Goal: Task Accomplishment & Management: Complete application form

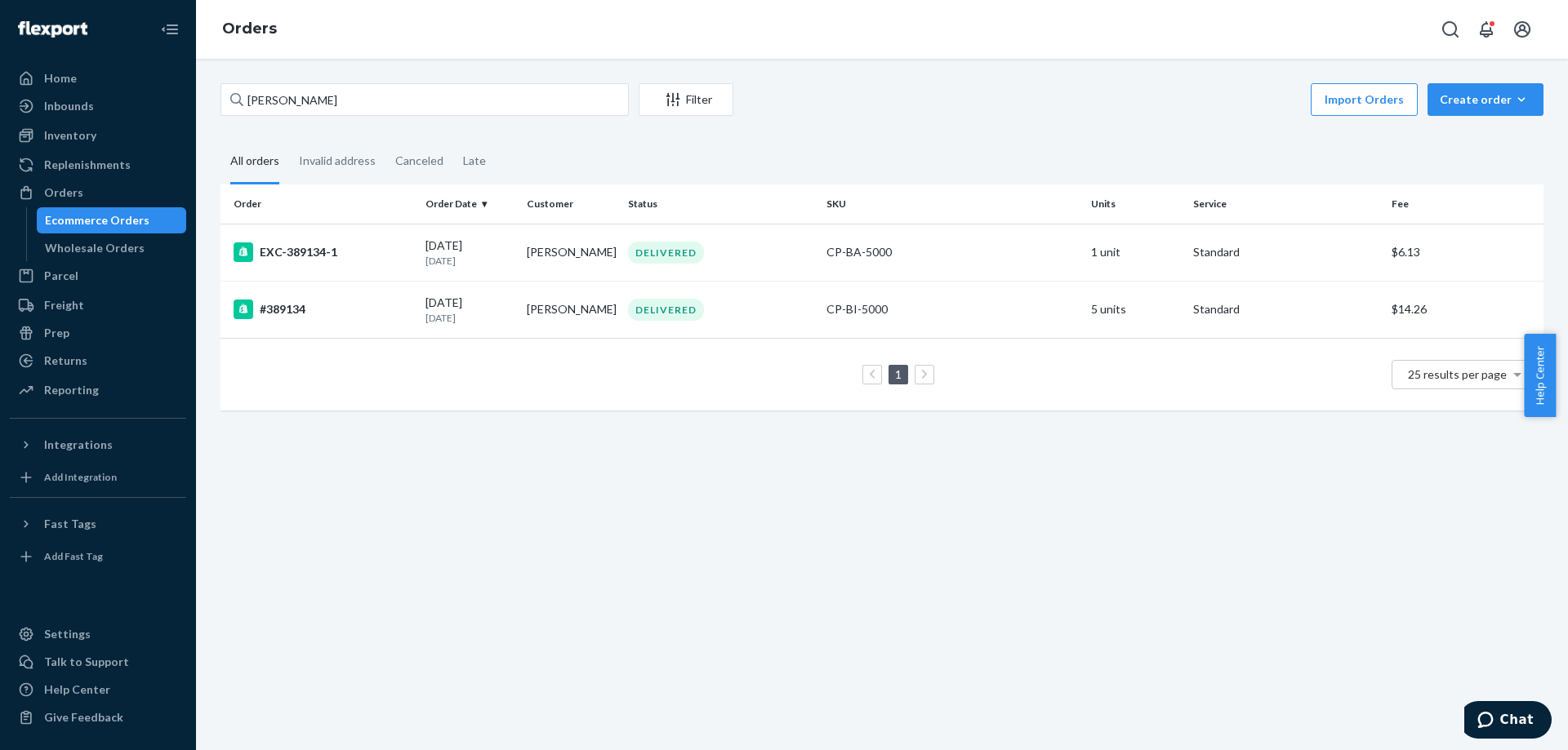
click at [1417, 104] on div "Import Orders Create order Ecommerce order Removal order" at bounding box center [1143, 102] width 801 height 37
click at [1432, 109] on button "Create order Ecommerce order Removal order" at bounding box center [1484, 100] width 116 height 33
click at [1437, 129] on button "Ecommerce order" at bounding box center [1456, 119] width 145 height 35
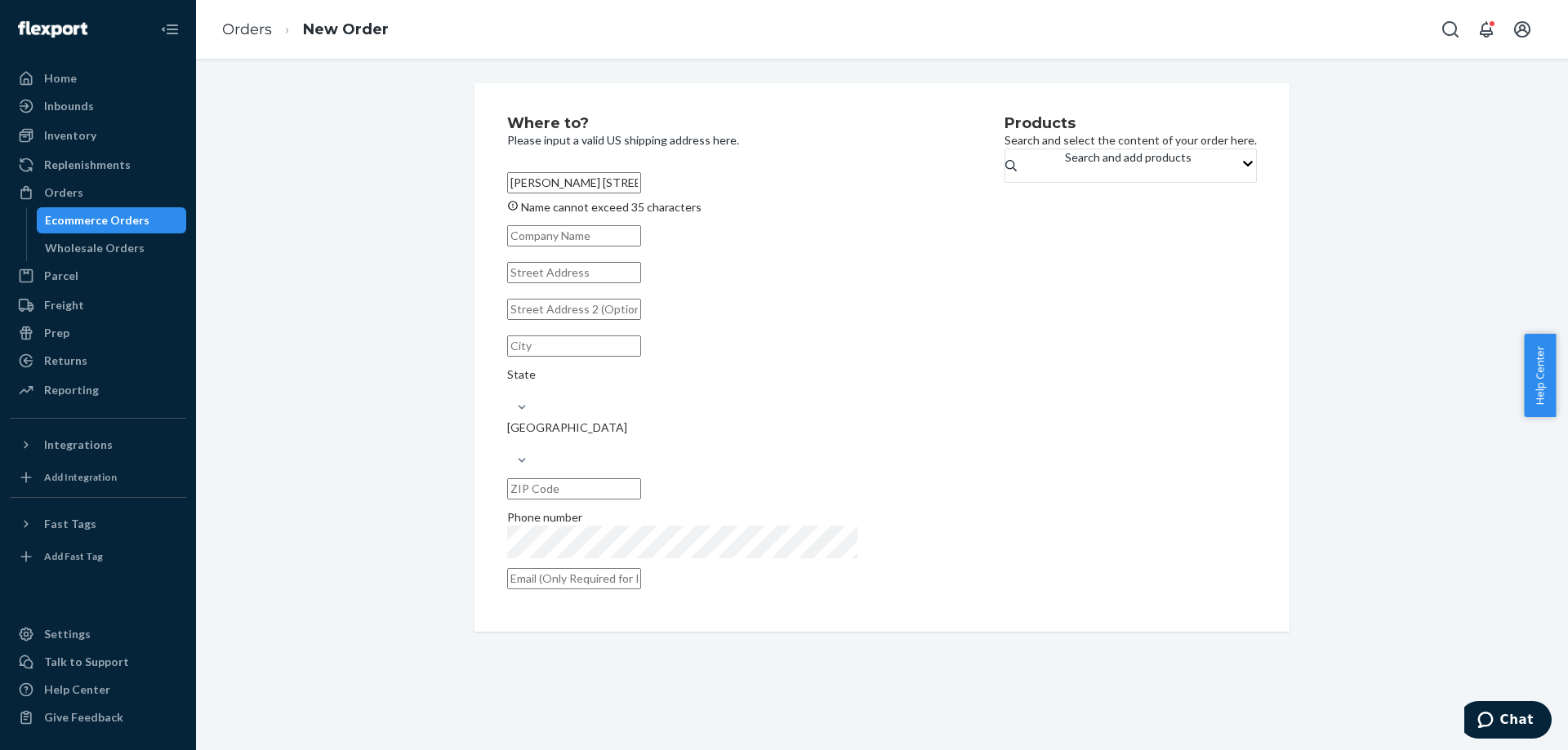
scroll to position [0, 11]
click at [565, 188] on input "[PERSON_NAME] [STREET_ADDRESS][PERSON_NAME][PERSON_NAME]" at bounding box center [574, 183] width 134 height 21
drag, startPoint x: 565, startPoint y: 188, endPoint x: 889, endPoint y: 188, distance: 324.0
click at [889, 188] on div "Where to? Please input a valid US shipping address here. [PERSON_NAME] [STREET_…" at bounding box center [755, 357] width 497 height 483
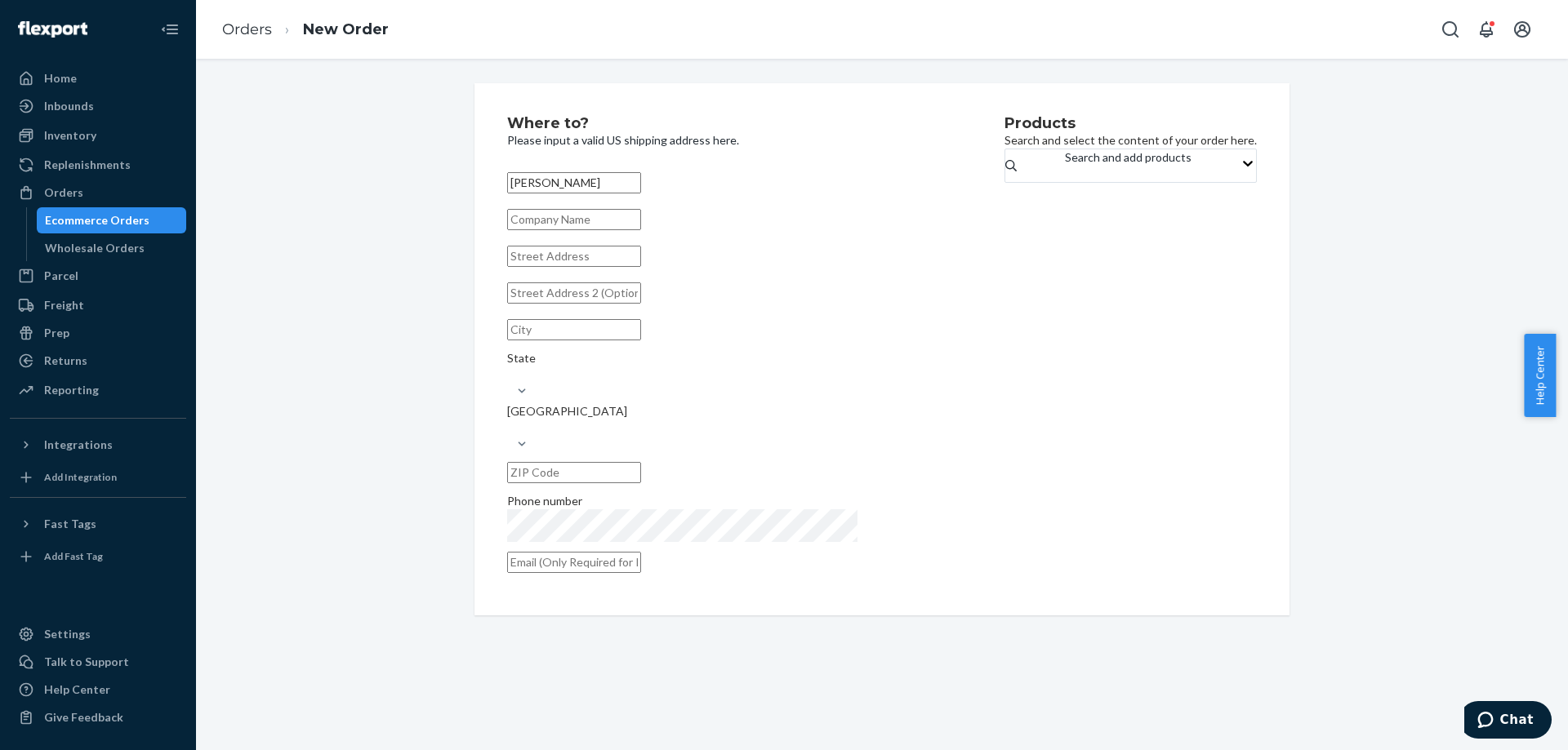
type input "[PERSON_NAME]"
click at [641, 268] on input "text" at bounding box center [574, 257] width 134 height 21
paste input "[STREET_ADDRESS][PERSON_NAME][PERSON_NAME]"
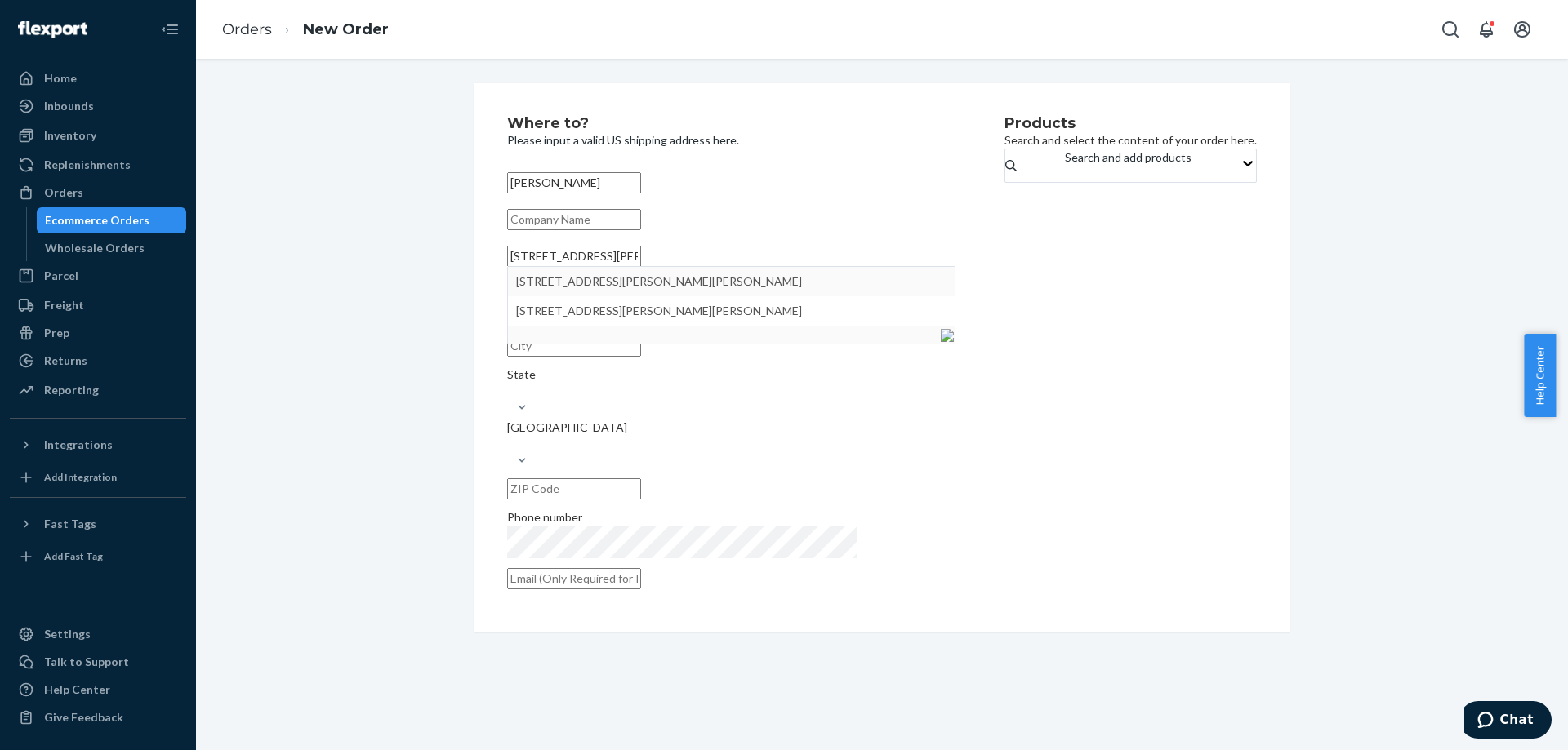
type input "[STREET_ADDRESS][PERSON_NAME][PERSON_NAME]"
type input "3307"
type input "[GEOGRAPHIC_DATA]"
type input "30308"
type input "[STREET_ADDRESS][PERSON_NAME][PERSON_NAME][PERSON_NAME]"
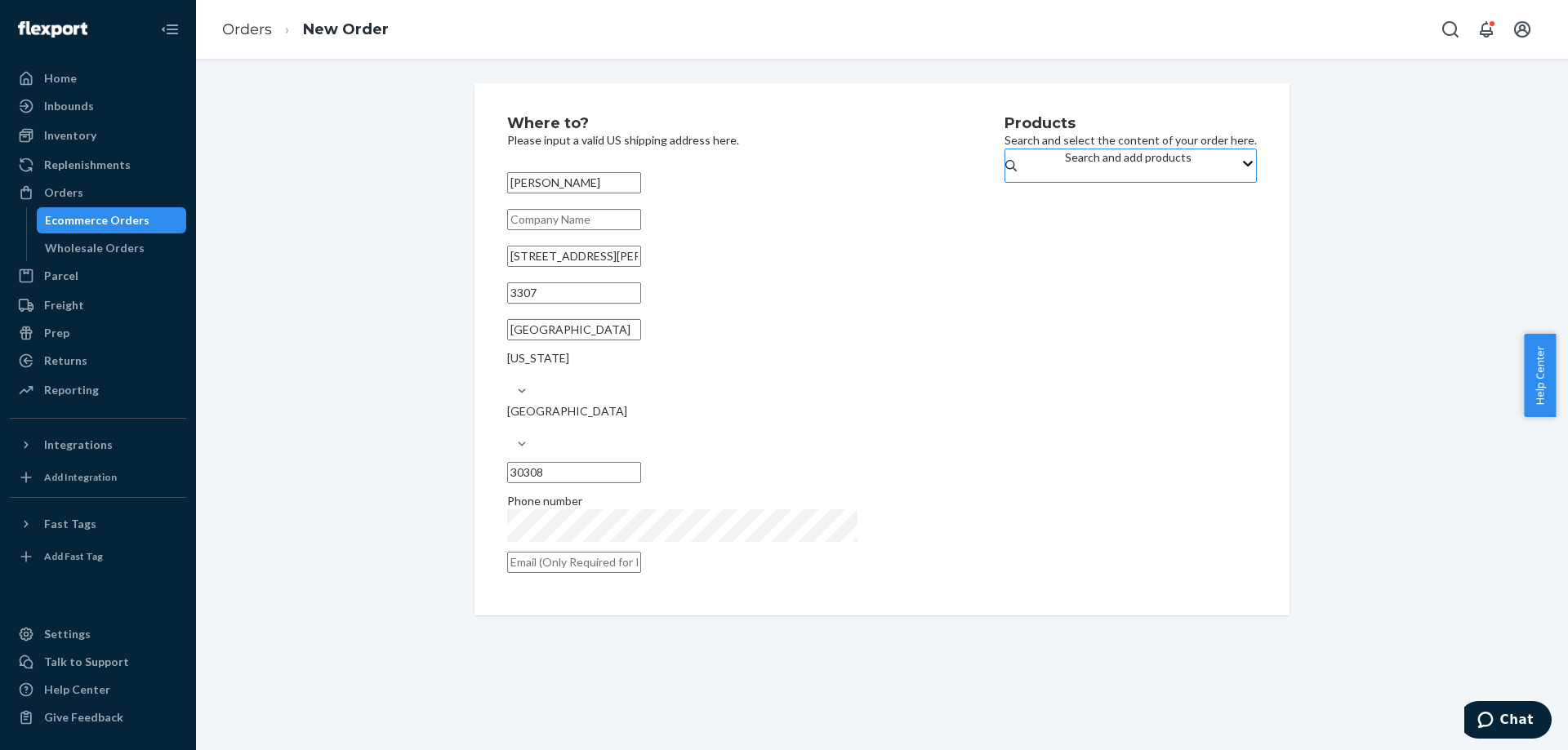
click at [1065, 166] on div "Search and add products" at bounding box center [1128, 166] width 126 height 33
click at [1065, 166] on input "Search and add products" at bounding box center [1066, 173] width 2 height 17
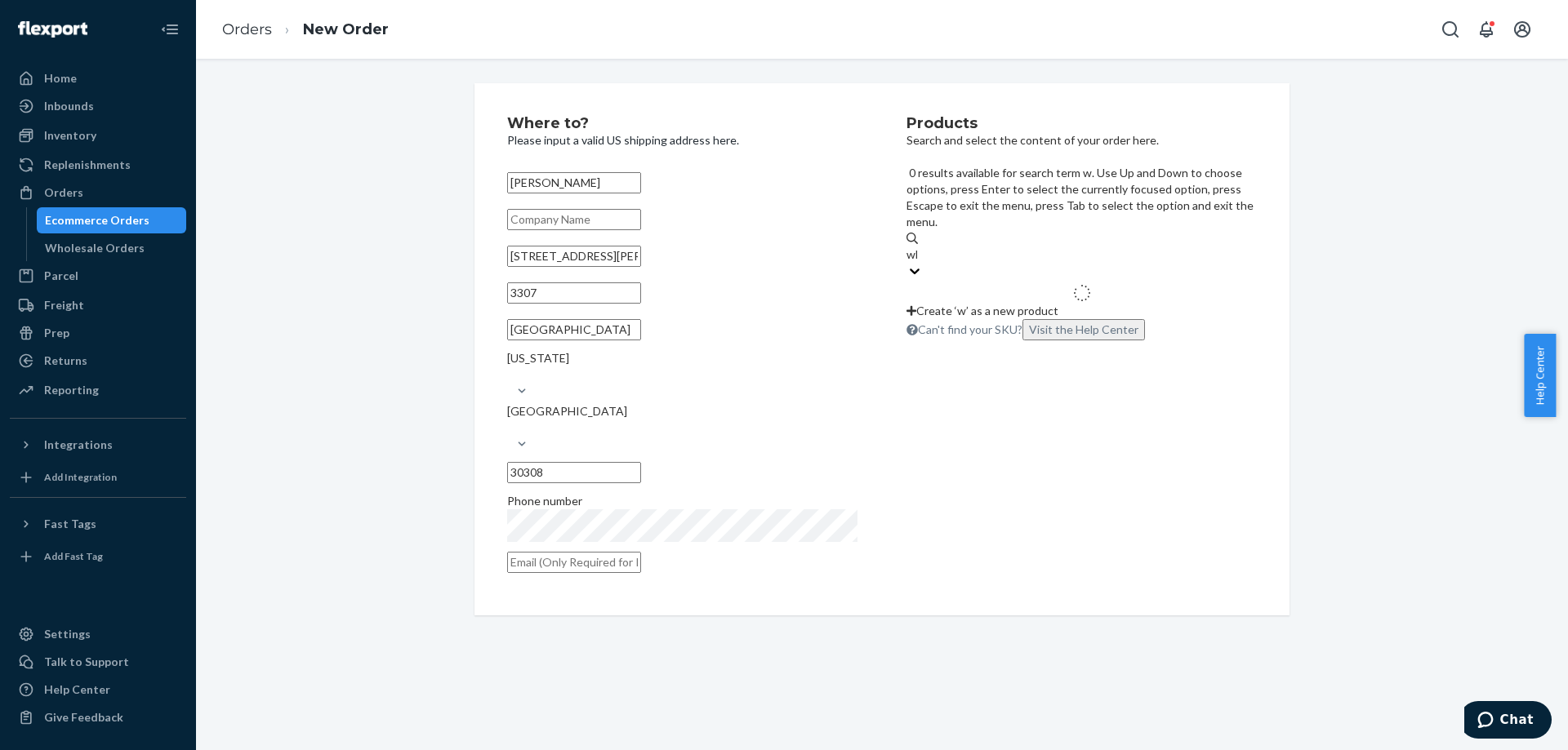
type input "white"
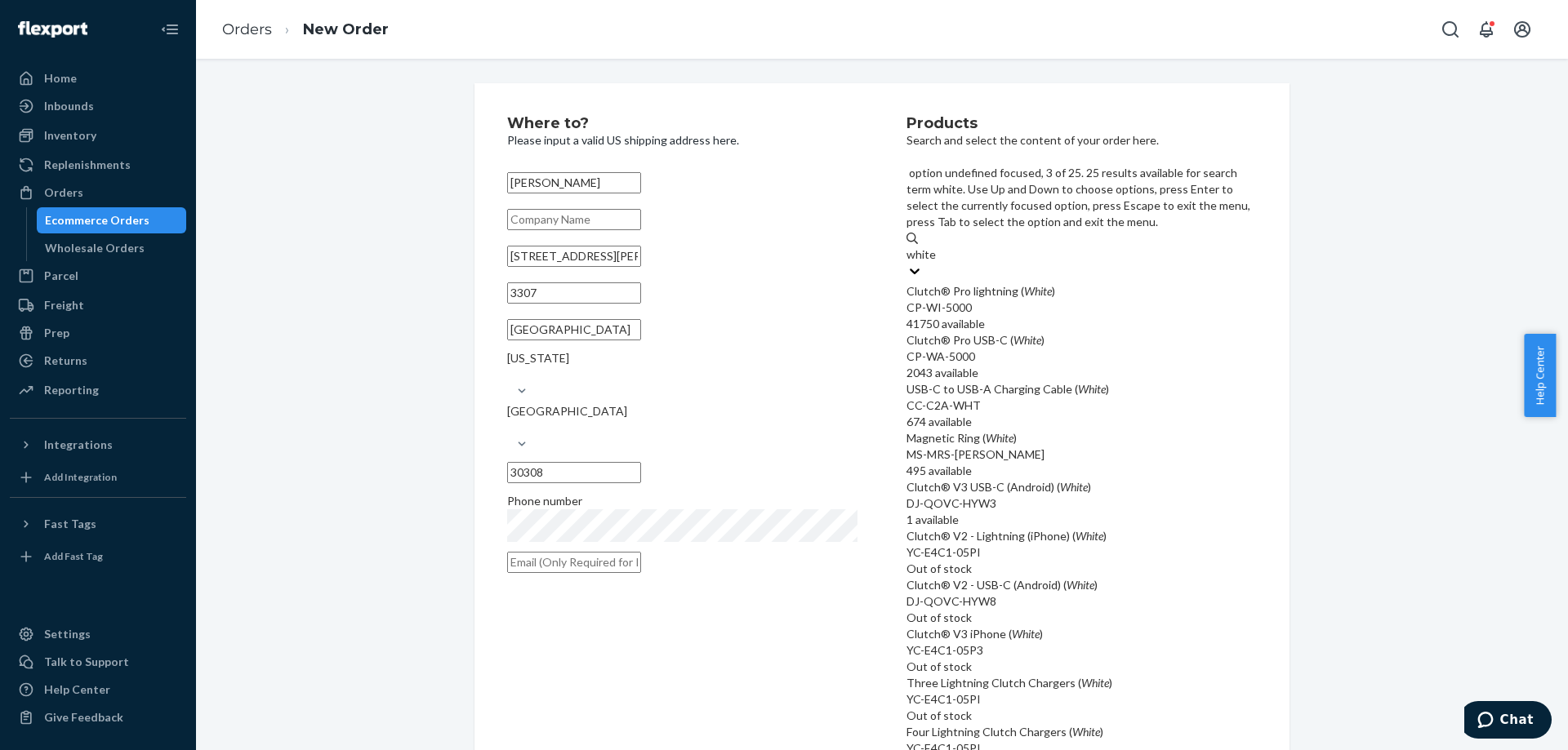
click at [1061, 333] on div "Clutch® Pro USB-C ( White )" at bounding box center [1082, 340] width 350 height 17
click at [937, 263] on input "white" at bounding box center [921, 255] width 30 height 17
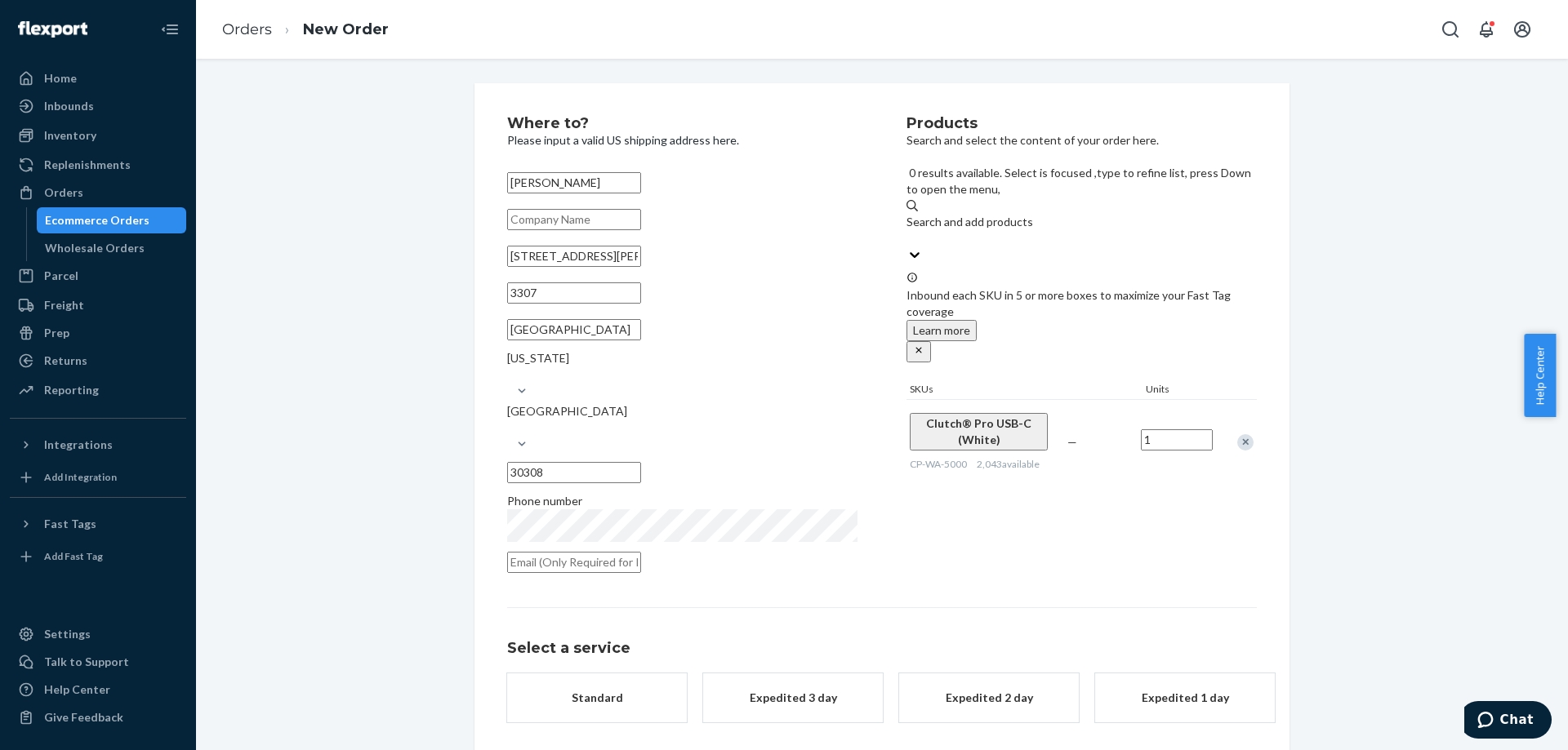
click at [552, 690] on div "Standard" at bounding box center [597, 697] width 130 height 17
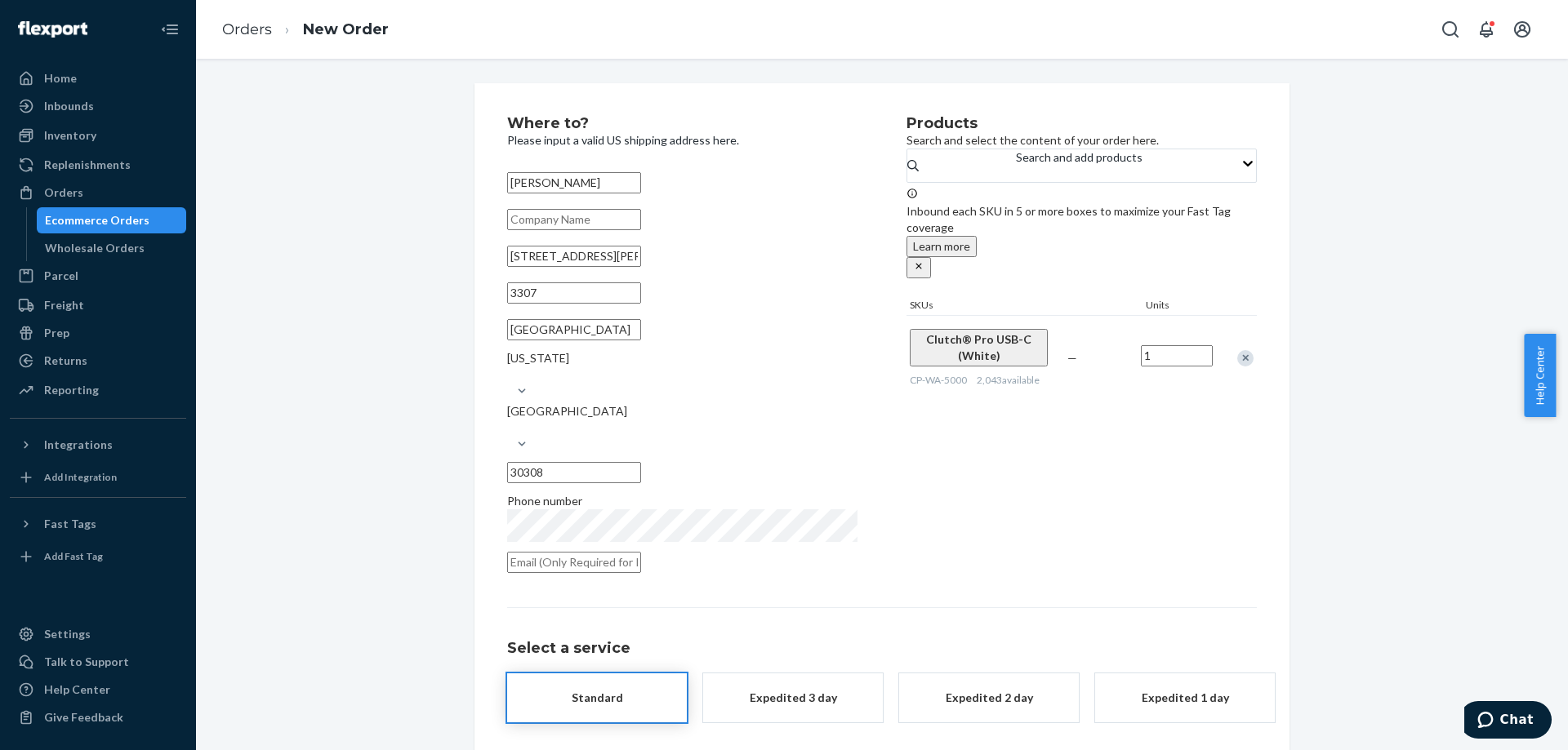
scroll to position [43, 0]
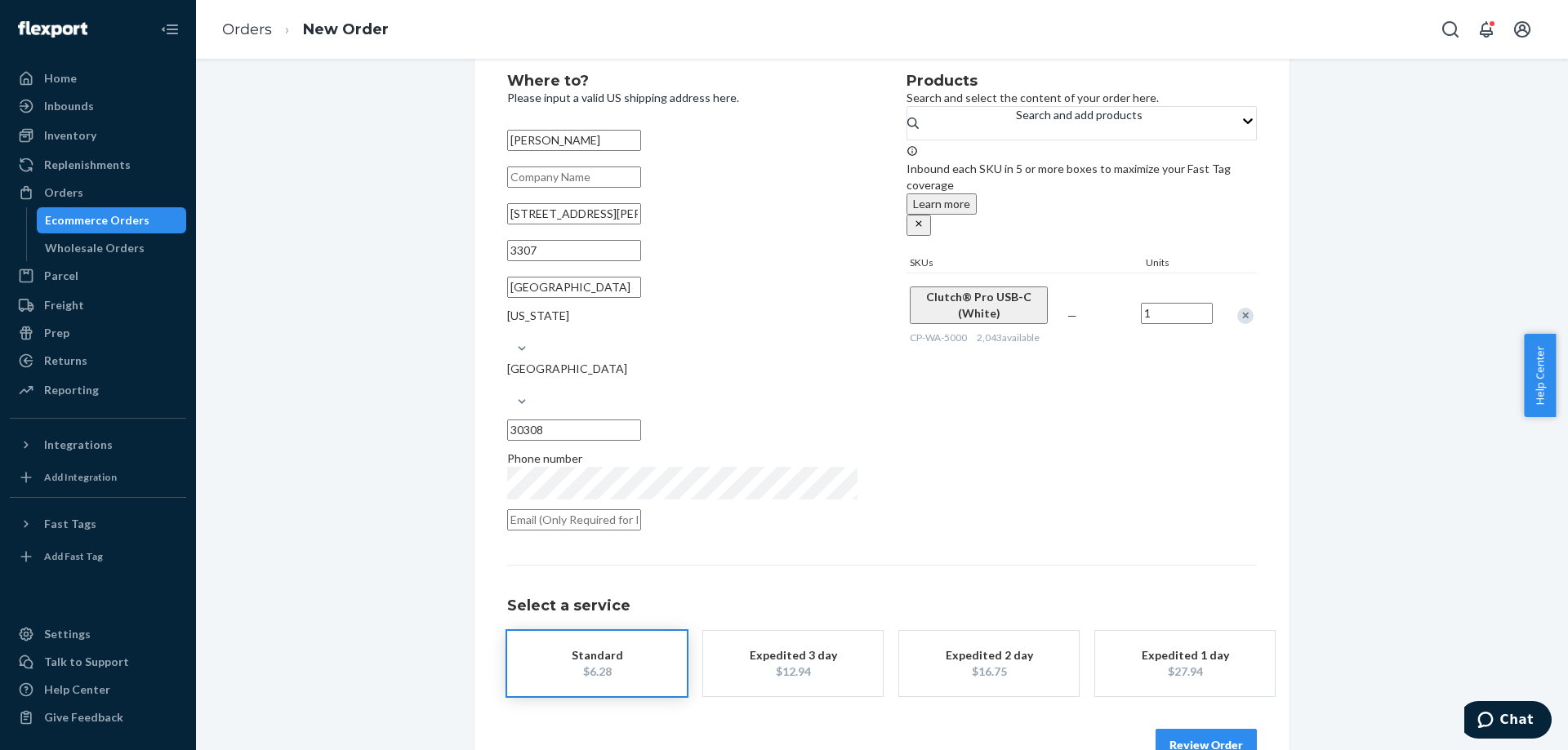
drag, startPoint x: 1174, startPoint y: 690, endPoint x: 1173, endPoint y: 702, distance: 12.0
click at [1174, 713] on div "Review Order" at bounding box center [881, 737] width 750 height 49
click at [1173, 730] on button "Review Order" at bounding box center [1206, 746] width 101 height 33
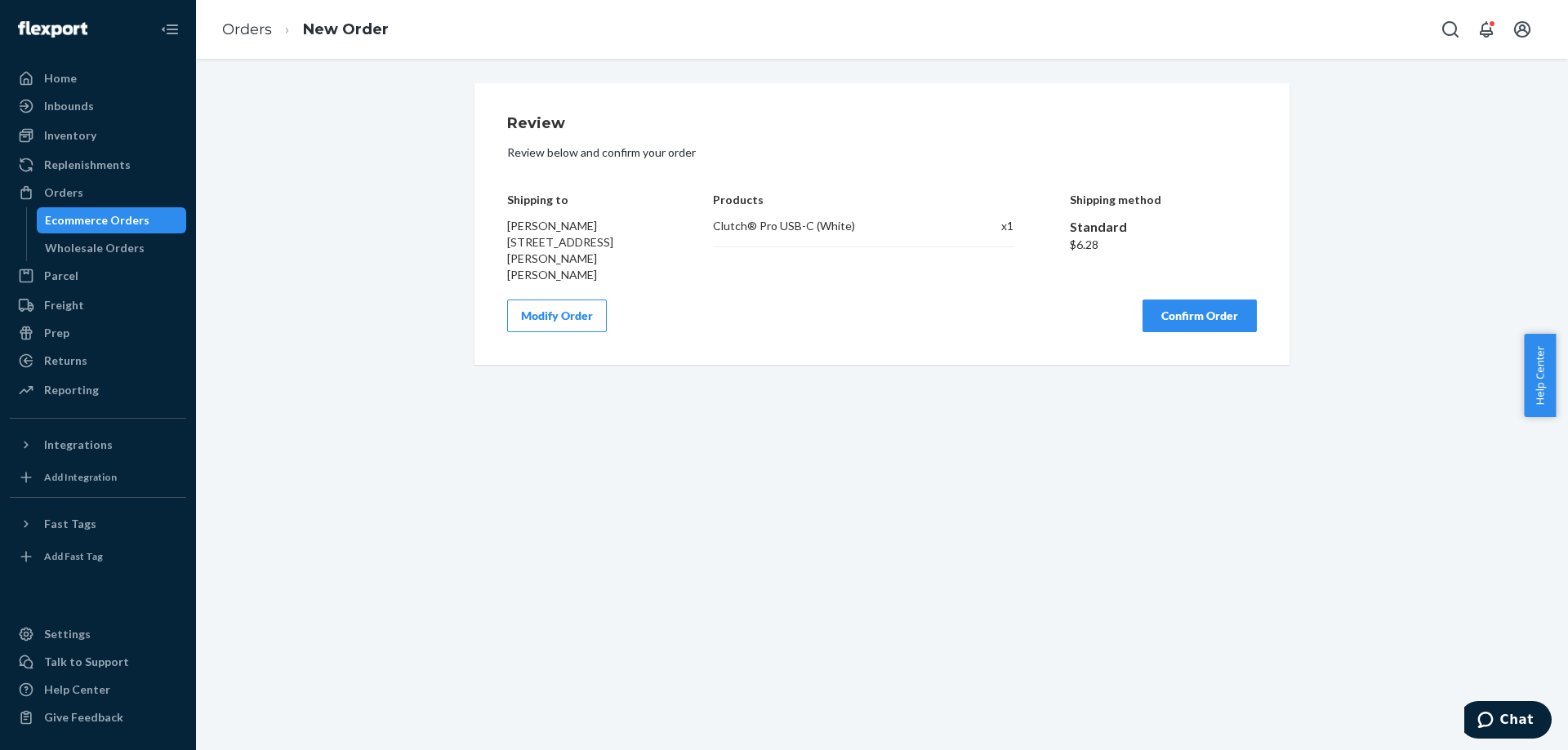
click at [1186, 326] on button "Confirm Order" at bounding box center [1199, 316] width 115 height 33
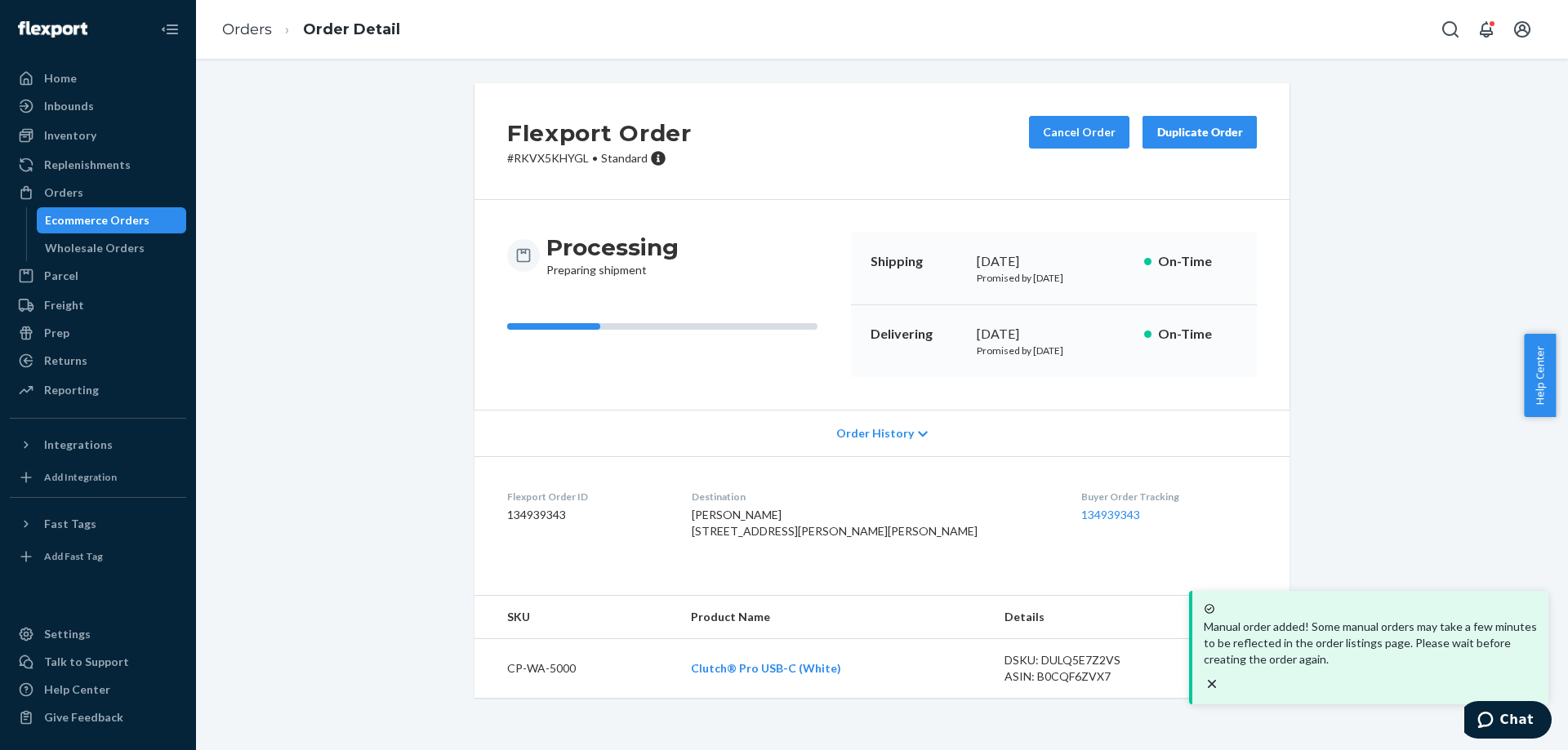
click at [552, 160] on p "# RKVX5KHYGL • Standard" at bounding box center [599, 158] width 185 height 17
copy p "RKVX5KHYGL"
click at [585, 161] on p "# RKVX5KHYGL • Standard" at bounding box center [599, 158] width 185 height 17
click at [554, 171] on div "Flexport Order # RKVX5KHYGL • Standard Cancel Order Duplicate Order" at bounding box center [882, 142] width 815 height 117
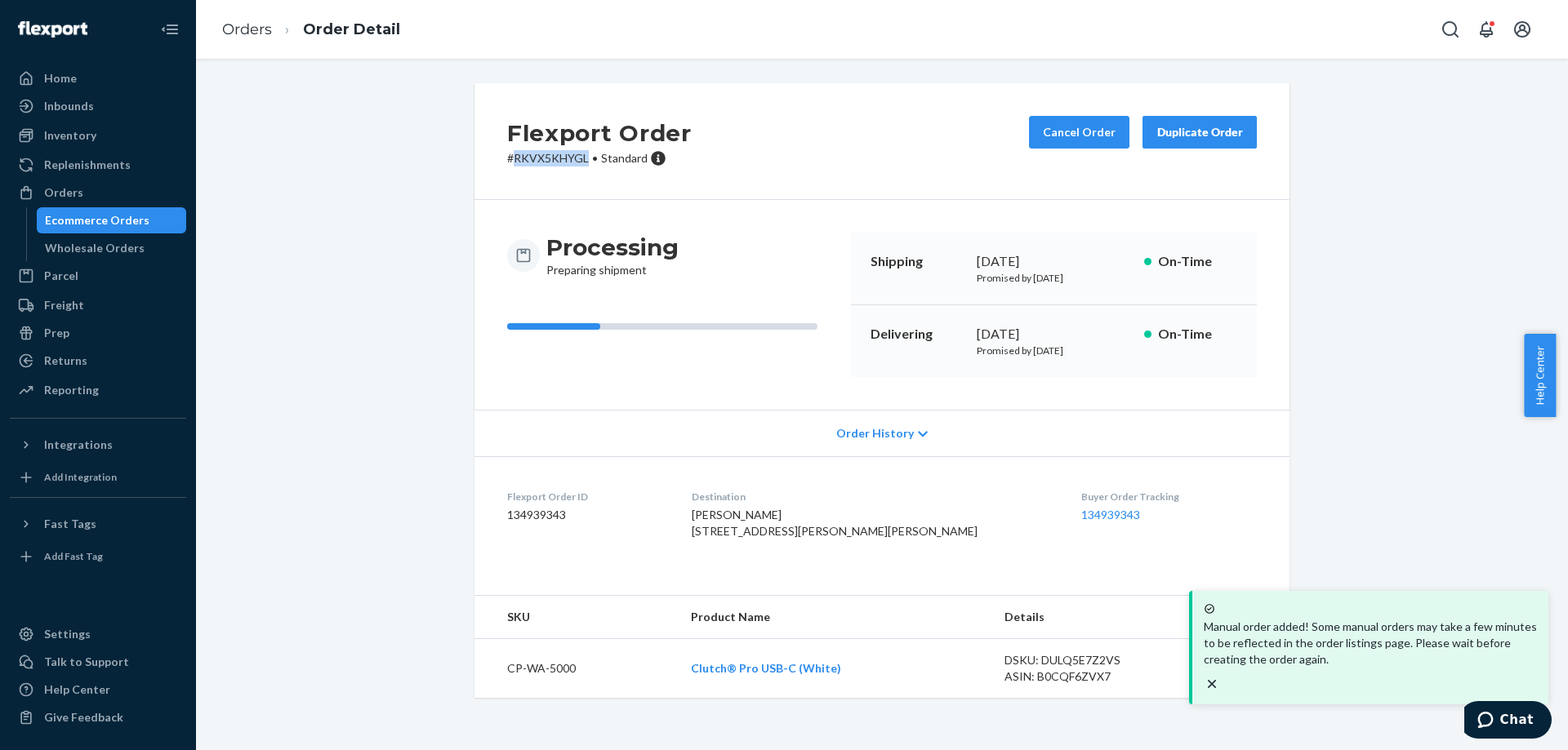
click at [554, 171] on div "Flexport Order # RKVX5KHYGL • Standard Cancel Order Duplicate Order" at bounding box center [882, 142] width 815 height 117
copy p "RKVX5KHYGL"
